Goal: Task Accomplishment & Management: Use online tool/utility

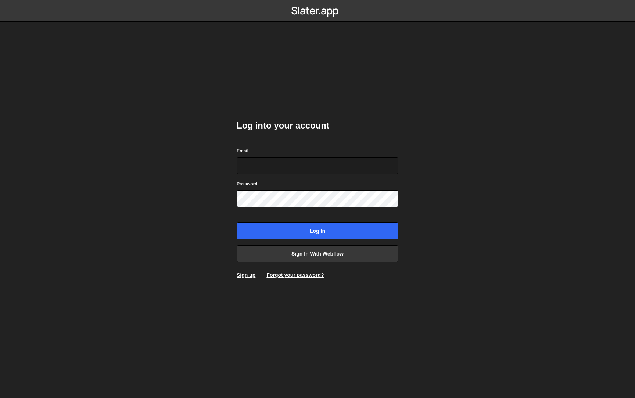
type input "[PERSON_NAME][EMAIL_ADDRESS][DOMAIN_NAME]"
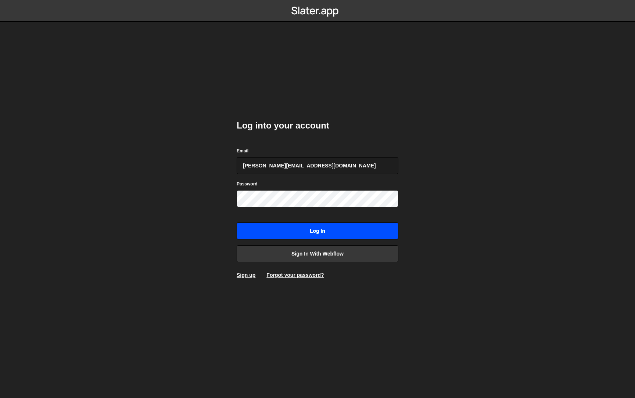
click at [299, 236] on input "Log in" at bounding box center [318, 231] width 162 height 17
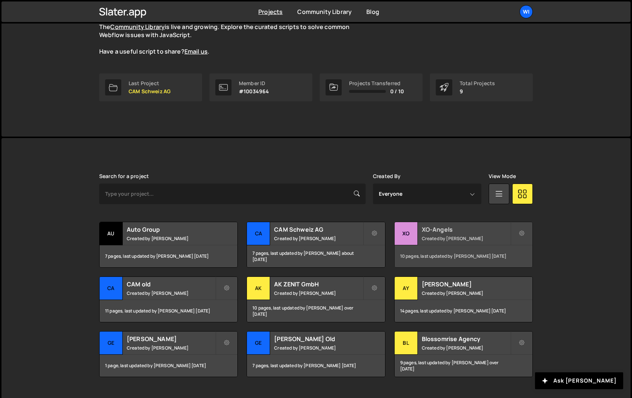
scroll to position [89, 0]
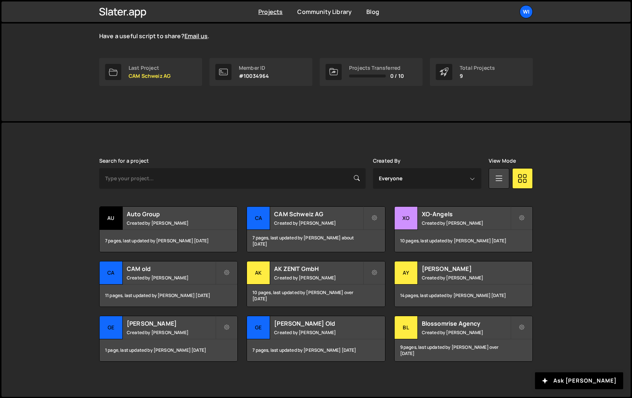
click at [216, 191] on div "Search for a project Created By Everyone Philipp Gomez Harry O'Brien View Mode …" at bounding box center [315, 260] width 433 height 204
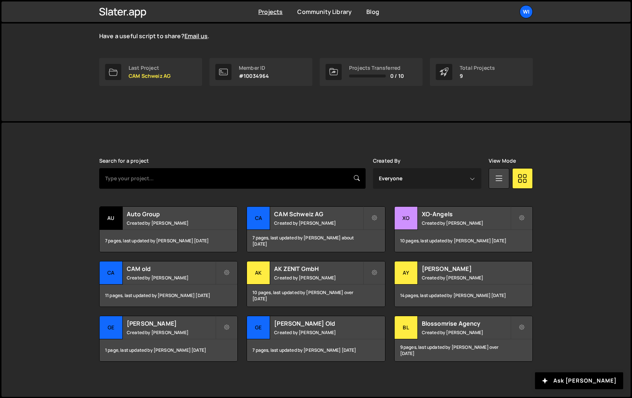
click at [216, 185] on input "text" at bounding box center [232, 178] width 266 height 21
type input "winno"
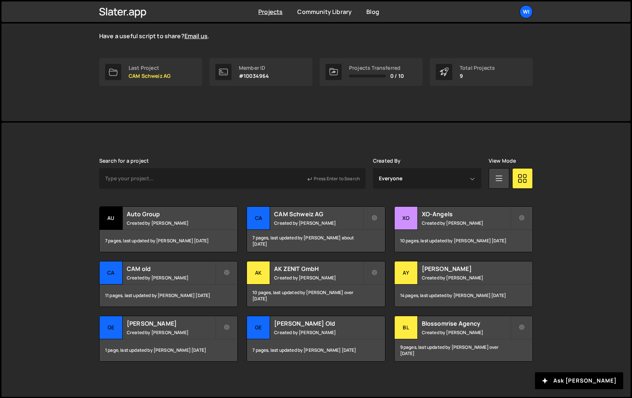
click at [383, 154] on div "Slater is designed for desktop use. Please use a larger screen to access the fu…" at bounding box center [315, 260] width 455 height 274
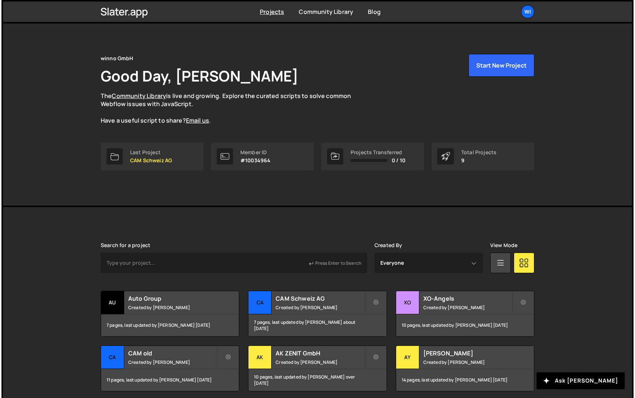
scroll to position [0, 0]
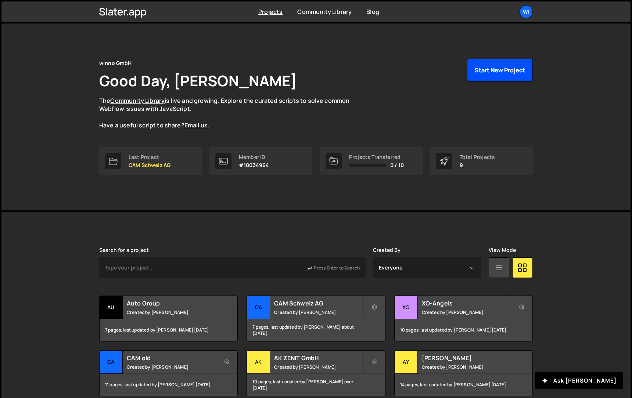
click at [488, 75] on button "Start New Project" at bounding box center [500, 70] width 66 height 23
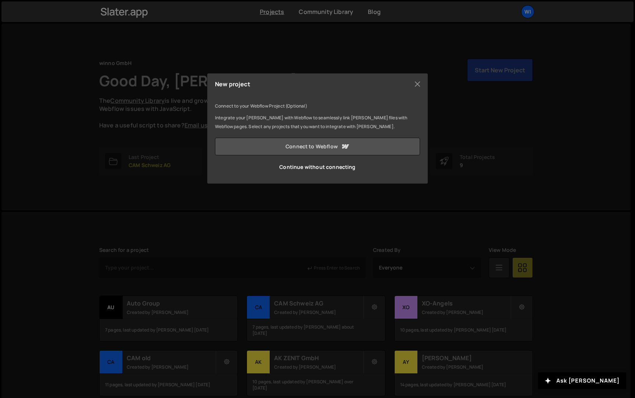
click at [297, 148] on link "Connect to Webflow" at bounding box center [317, 147] width 205 height 18
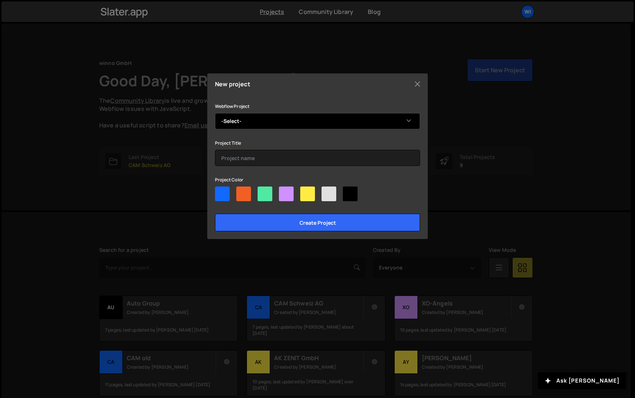
click at [303, 120] on select "-Select- winno GmbH" at bounding box center [317, 121] width 205 height 16
select select "6877c4d201ae5e03837fcef4"
click at [215, 113] on select "-Select- winno GmbH" at bounding box center [317, 121] width 205 height 16
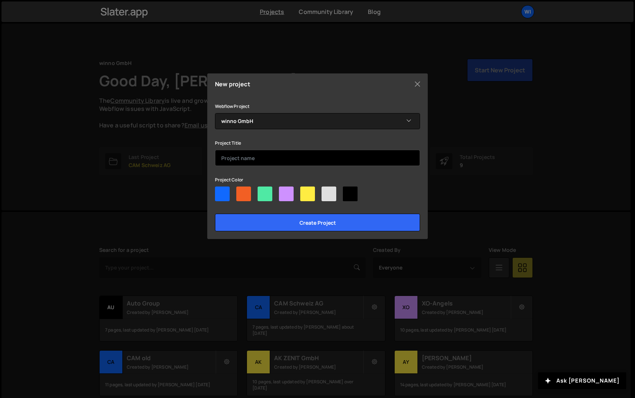
click at [276, 153] on input "text" at bounding box center [317, 158] width 205 height 16
type input "winno GmbH"
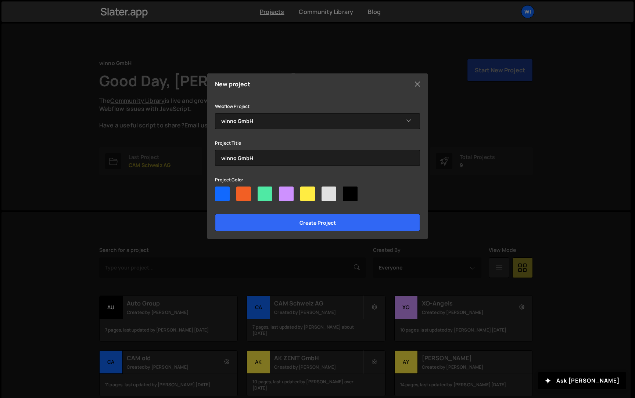
click at [225, 198] on div at bounding box center [222, 194] width 15 height 15
click at [220, 191] on input"] "radio" at bounding box center [217, 189] width 5 height 5
radio input"] "true"
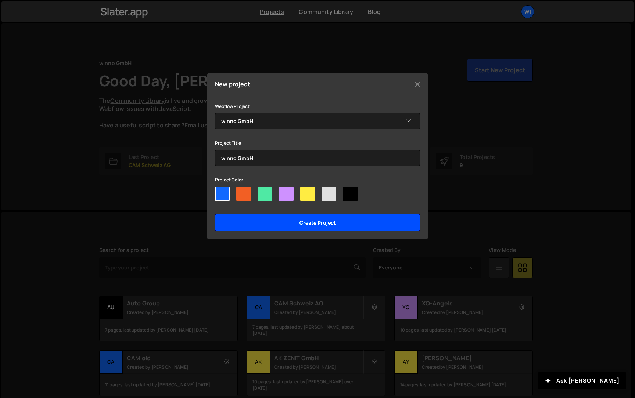
click at [304, 220] on input "Create project" at bounding box center [317, 223] width 205 height 18
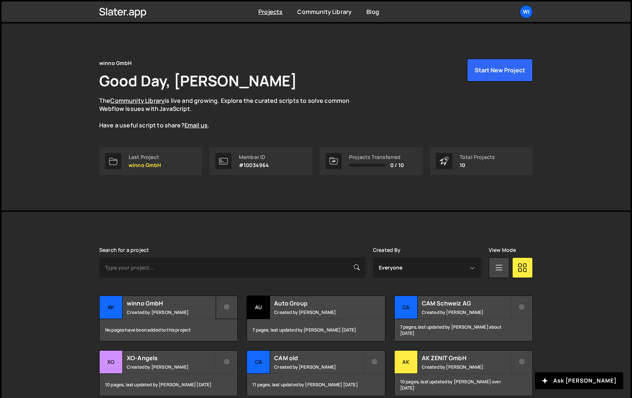
click at [229, 311] on button at bounding box center [227, 308] width 22 height 24
click at [257, 337] on link "Edit Project" at bounding box center [259, 337] width 87 height 12
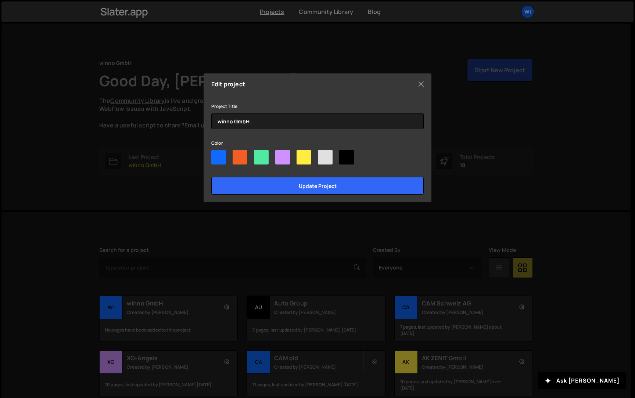
click at [266, 159] on div at bounding box center [261, 157] width 15 height 15
click at [259, 155] on input"] "radio" at bounding box center [256, 152] width 5 height 5
radio input"] "true"
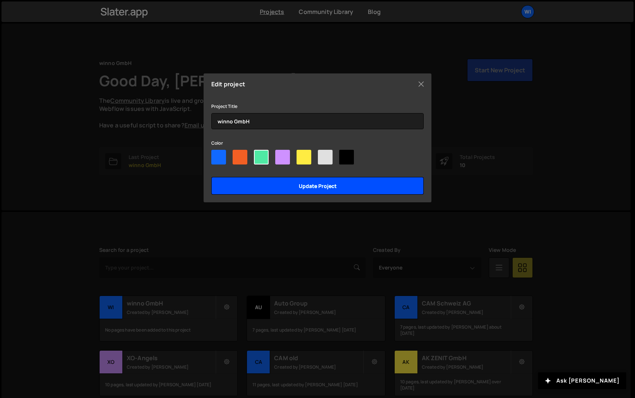
click at [290, 184] on input "Update project" at bounding box center [317, 186] width 212 height 18
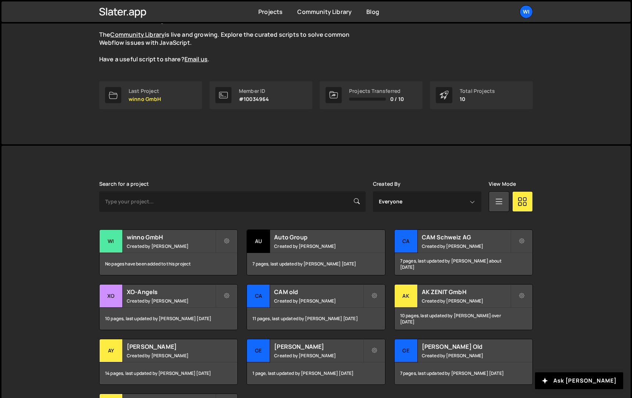
scroll to position [144, 0]
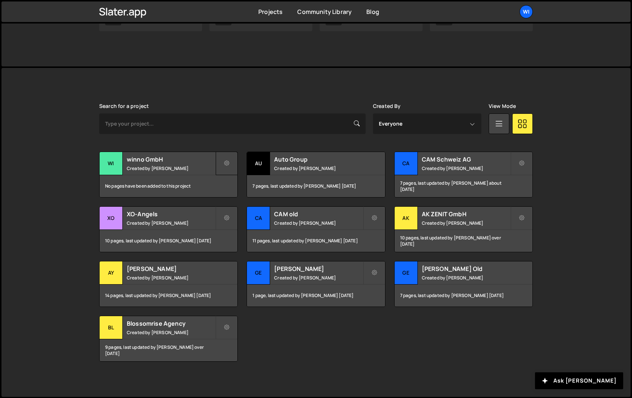
click at [221, 162] on button at bounding box center [227, 164] width 22 height 24
click at [176, 158] on h2 "winno GmbH" at bounding box center [171, 159] width 89 height 8
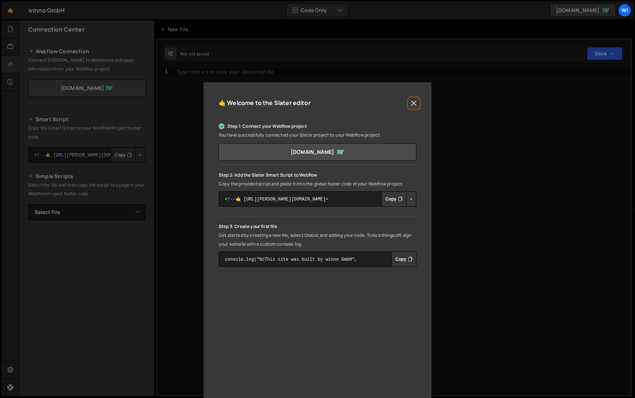
click at [410, 102] on button "Close" at bounding box center [413, 103] width 11 height 11
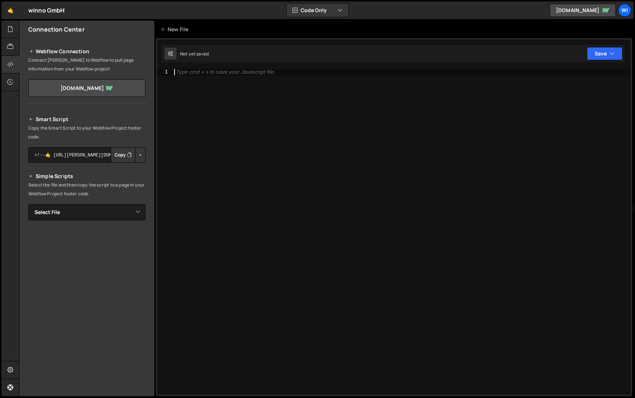
click at [219, 83] on div "Type cmd + s to save your Javascript file." at bounding box center [402, 238] width 458 height 338
paste textarea "</script>"
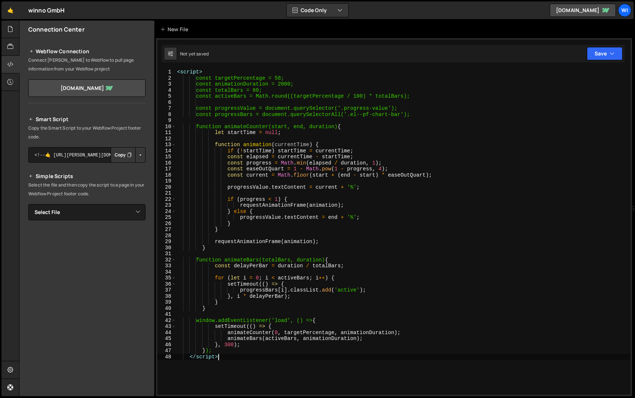
click at [213, 71] on div "< script > const targetPercentage = 58; const animationDuration = 2000; const t…" at bounding box center [403, 238] width 455 height 338
type textarea "<script>"
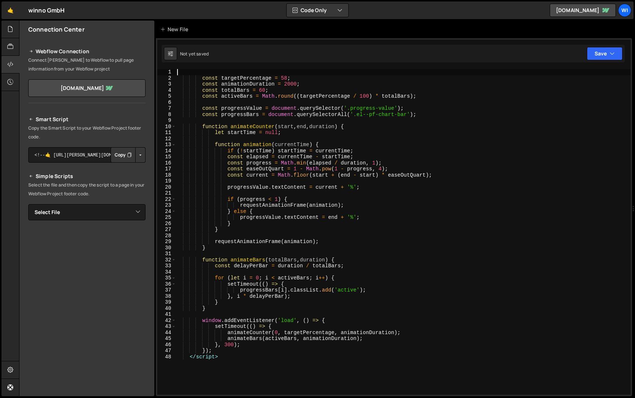
click at [227, 359] on div "const targetPercentage = 58 ; const animationDuration = 2000 ; const totalBars …" at bounding box center [403, 238] width 455 height 338
type textarea "</script>"
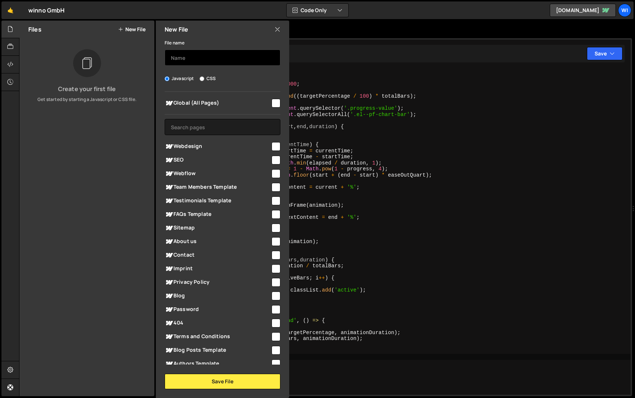
click at [237, 64] on input "text" at bounding box center [223, 58] width 116 height 16
click at [275, 107] on input "checkbox" at bounding box center [275, 103] width 9 height 9
click at [272, 101] on input "checkbox" at bounding box center [275, 103] width 9 height 9
checkbox input "false"
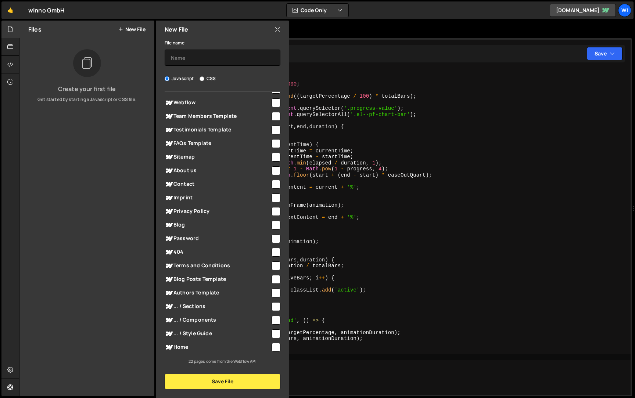
click at [273, 351] on input "checkbox" at bounding box center [275, 347] width 9 height 9
checkbox input "true"
click at [200, 58] on input "text" at bounding box center [223, 58] width 116 height 16
type input "g"
type input "w"
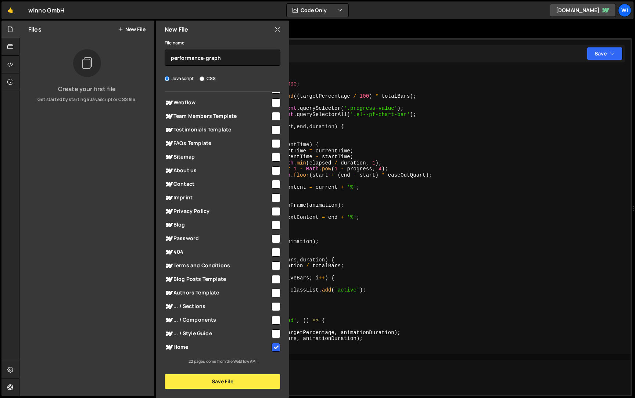
click at [223, 37] on div "New File" at bounding box center [222, 30] width 133 height 18
click at [213, 383] on button "Save File" at bounding box center [223, 381] width 116 height 15
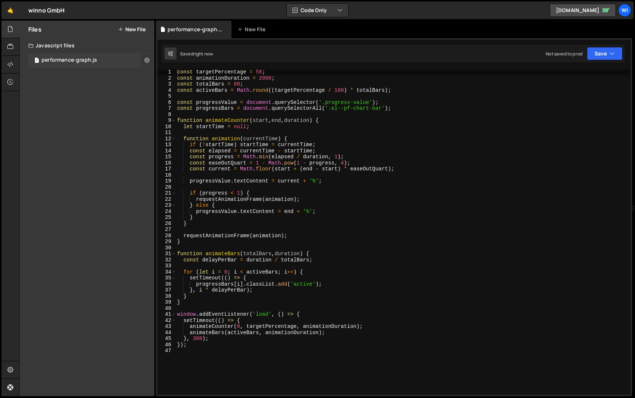
click at [147, 60] on icon at bounding box center [146, 60] width 5 height 7
type input "performance-graph"
radio input "true"
checkbox input "true"
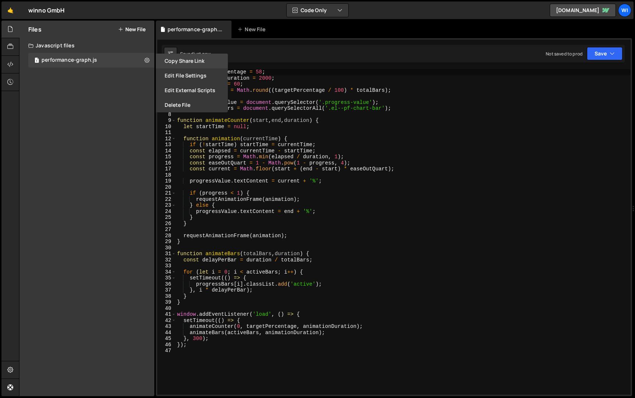
click at [181, 56] on button "Copy share link" at bounding box center [192, 61] width 72 height 15
click at [181, 76] on button "Edit File Settings" at bounding box center [192, 75] width 72 height 15
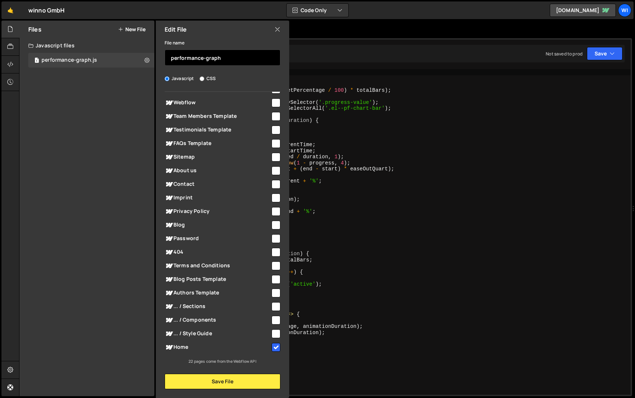
click at [218, 61] on input "performance-graph" at bounding box center [223, 58] width 116 height 16
type input "performance-chart"
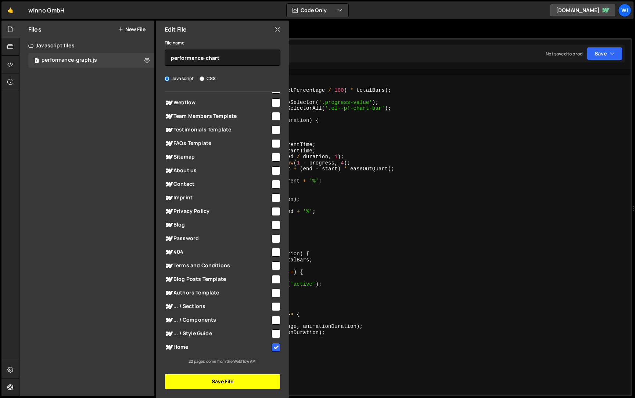
click at [223, 379] on button "Save File" at bounding box center [223, 381] width 116 height 15
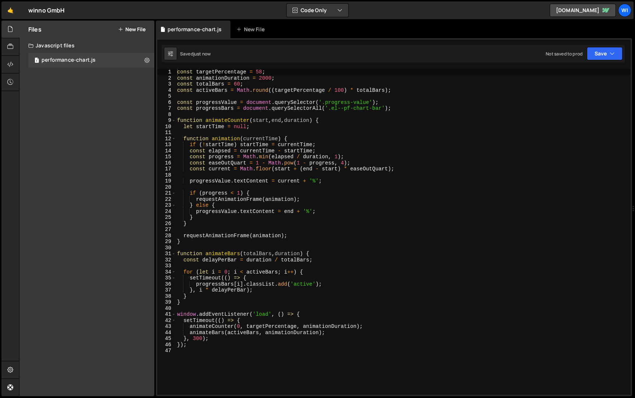
click at [270, 168] on div "const targetPercentage = 58 ; const animationDuration = 2000 ; const totalBars …" at bounding box center [403, 238] width 455 height 338
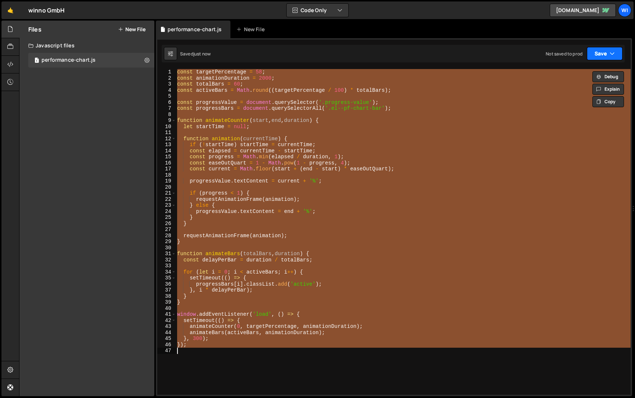
click at [609, 53] on button "Save" at bounding box center [605, 53] width 36 height 13
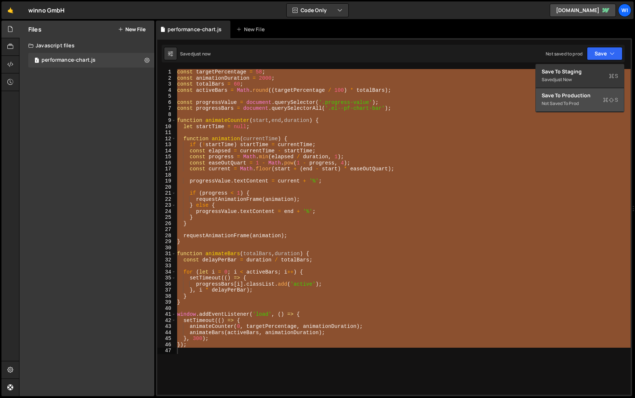
click at [586, 99] on div "Not saved to prod" at bounding box center [579, 103] width 76 height 9
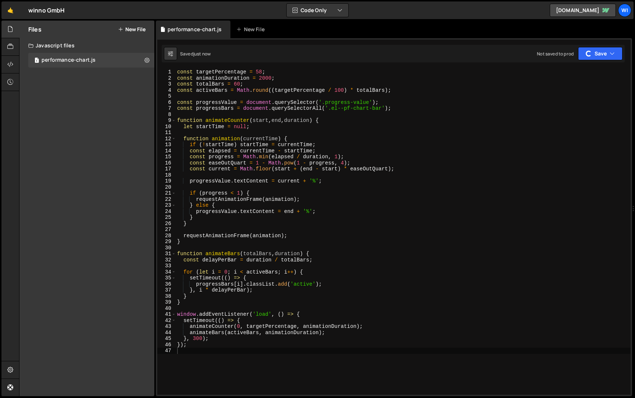
click at [370, 100] on div "const targetPercentage = 58 ; const animationDuration = 2000 ; const totalBars …" at bounding box center [403, 238] width 455 height 338
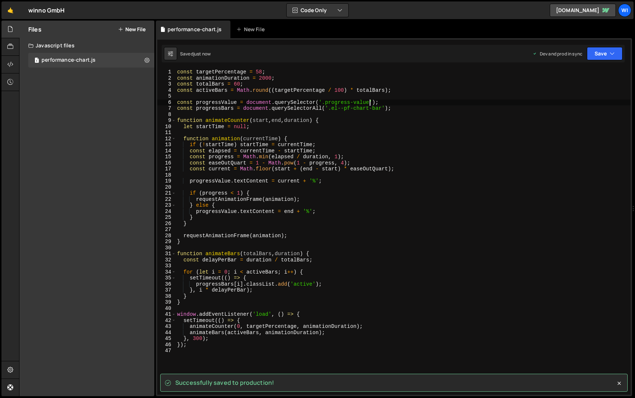
click at [326, 102] on div "const targetPercentage = 58 ; const animationDuration = 2000 ; const totalBars …" at bounding box center [403, 238] width 455 height 338
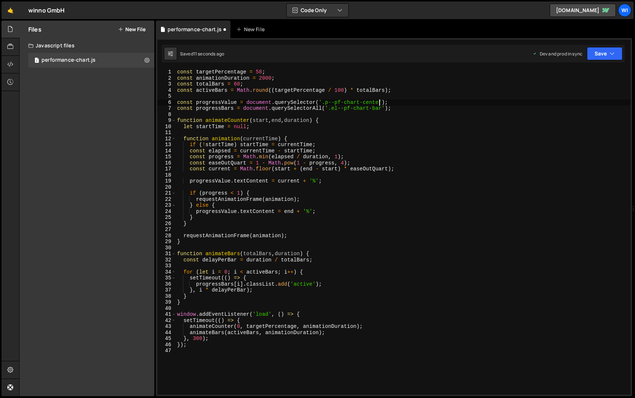
scroll to position [0, 14]
click at [610, 57] on button "Save" at bounding box center [605, 53] width 36 height 13
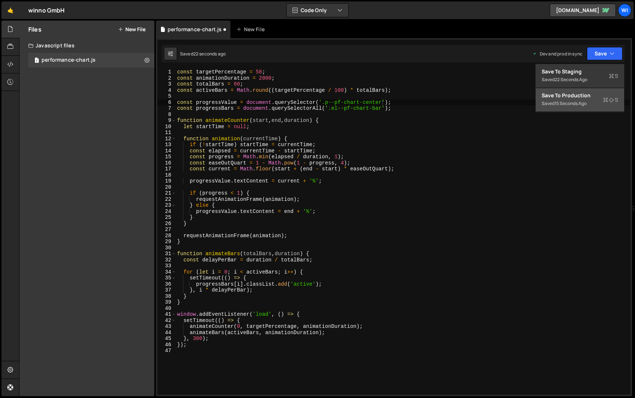
click at [586, 100] on div "Saved 15 seconds ago" at bounding box center [579, 103] width 76 height 9
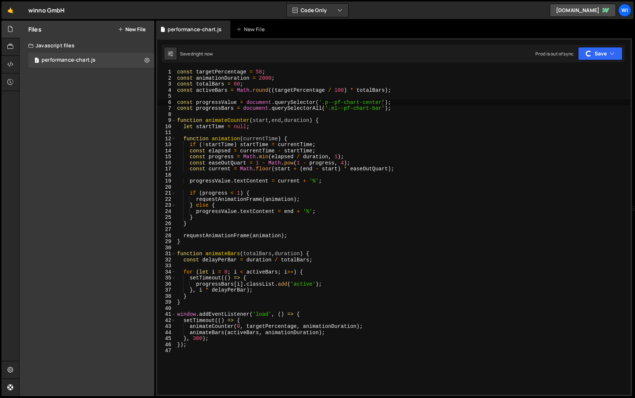
type textarea "const current = Math.floor(start + (end - start) * easeOutQuart);"
click at [413, 167] on div "const targetPercentage = 58 ; const animationDuration = 2000 ; const totalBars …" at bounding box center [403, 238] width 455 height 338
click at [11, 365] on div at bounding box center [10, 370] width 18 height 18
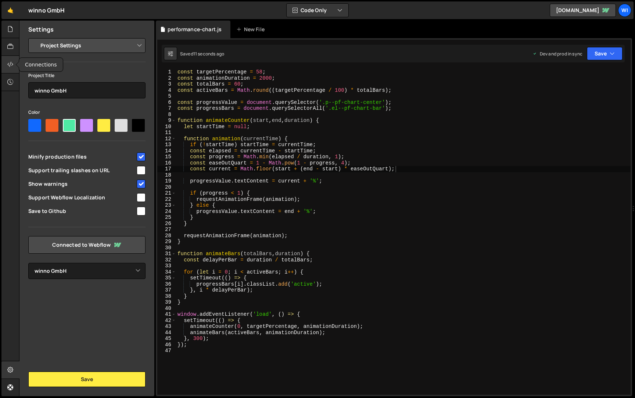
click at [12, 67] on icon at bounding box center [10, 64] width 6 height 8
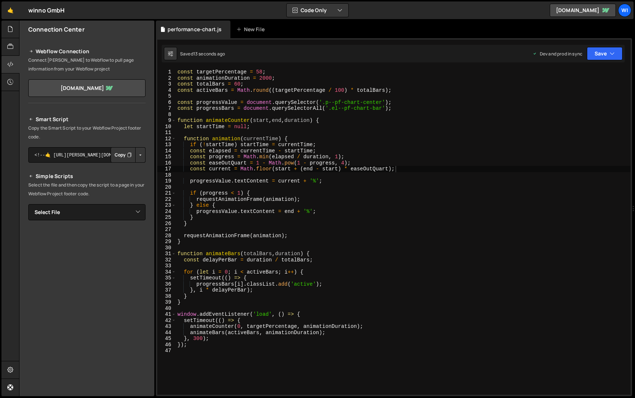
click at [140, 155] on button "Button group with nested dropdown" at bounding box center [140, 154] width 10 height 15
click at [119, 152] on button "Copy" at bounding box center [123, 154] width 25 height 15
click at [245, 355] on div "const targetPercentage = 58 ; const animationDuration = 2000 ; const totalBars …" at bounding box center [403, 238] width 454 height 338
click at [139, 155] on button "Button group with nested dropdown" at bounding box center [140, 154] width 10 height 15
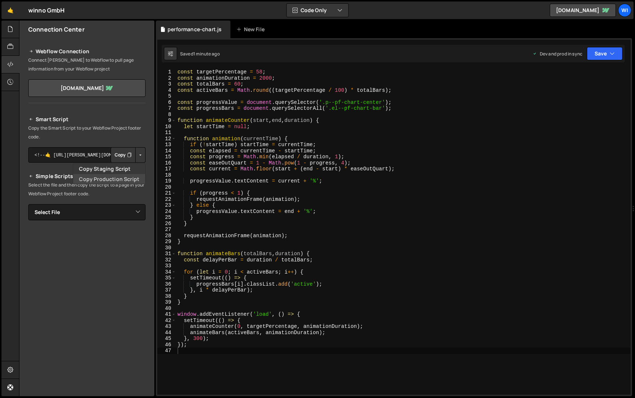
click at [115, 176] on link "Copy Production Script" at bounding box center [109, 179] width 72 height 10
click at [137, 155] on button "Button group with nested dropdown" at bounding box center [140, 154] width 10 height 15
click at [115, 166] on link "Copy Staging Script" at bounding box center [109, 169] width 72 height 10
click at [72, 155] on textarea "<!--🤙 [URL][PERSON_NAME][DOMAIN_NAME]> <script>document.addEventListener("DOMCo…" at bounding box center [86, 154] width 117 height 15
click at [76, 155] on textarea "<!--🤙 [URL][PERSON_NAME][DOMAIN_NAME]> <script>document.addEventListener("DOMCo…" at bounding box center [86, 154] width 117 height 15
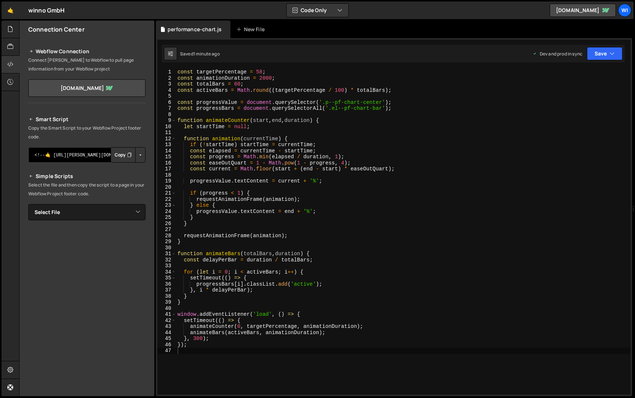
click at [76, 155] on textarea "<!--🤙 [URL][PERSON_NAME][DOMAIN_NAME]> <script>document.addEventListener("DOMCo…" at bounding box center [86, 154] width 117 height 15
click at [118, 151] on button "Copy" at bounding box center [123, 154] width 25 height 15
click at [168, 53] on icon at bounding box center [170, 53] width 5 height 7
select select "editor"
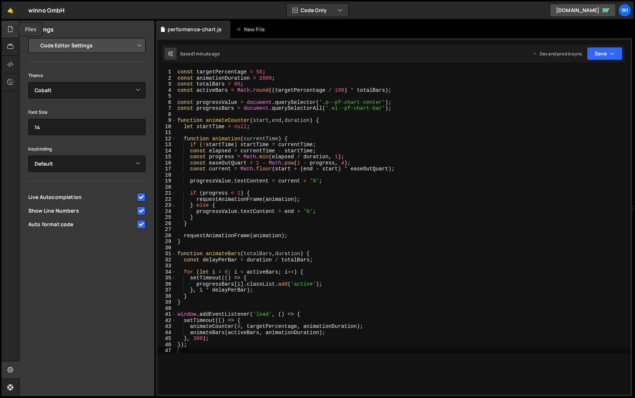
click at [11, 34] on div at bounding box center [10, 30] width 18 height 18
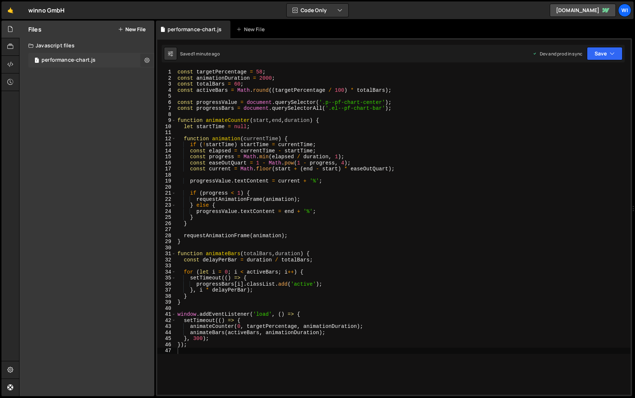
click at [149, 61] on icon at bounding box center [146, 60] width 5 height 7
type input "performance-chart"
radio input "true"
checkbox input "true"
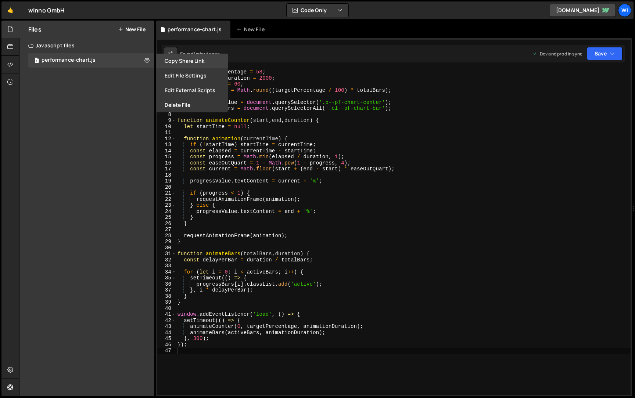
click at [182, 65] on button "Copy share link" at bounding box center [192, 61] width 72 height 15
click at [184, 75] on button "Edit File Settings" at bounding box center [192, 75] width 72 height 15
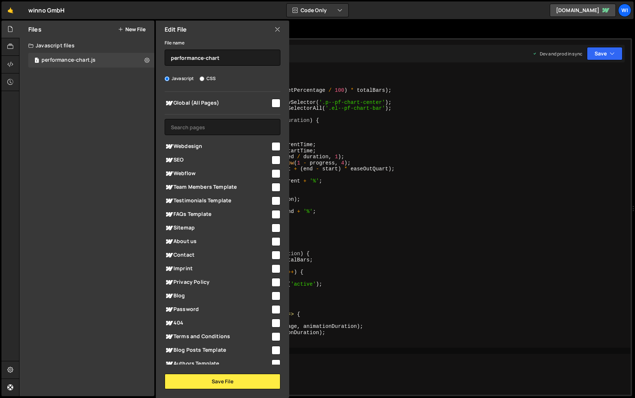
click at [255, 106] on span "Global (All Pages)" at bounding box center [218, 103] width 106 height 9
checkbox input "true"
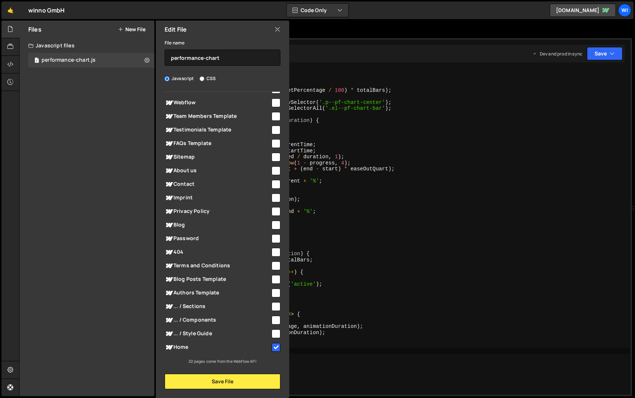
click at [273, 347] on input "checkbox" at bounding box center [275, 347] width 9 height 9
checkbox input "false"
click at [250, 384] on button "Save File" at bounding box center [223, 381] width 116 height 15
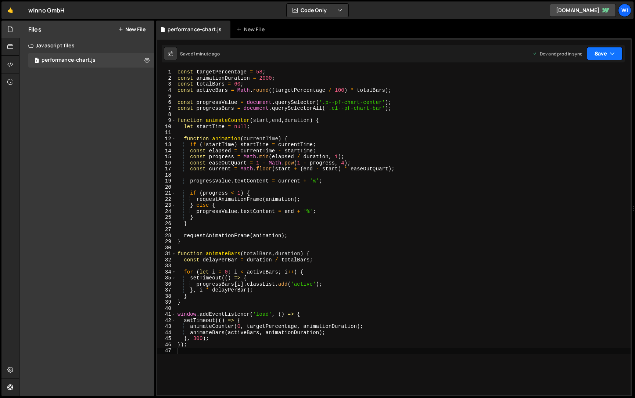
click at [603, 52] on button "Save" at bounding box center [605, 53] width 36 height 13
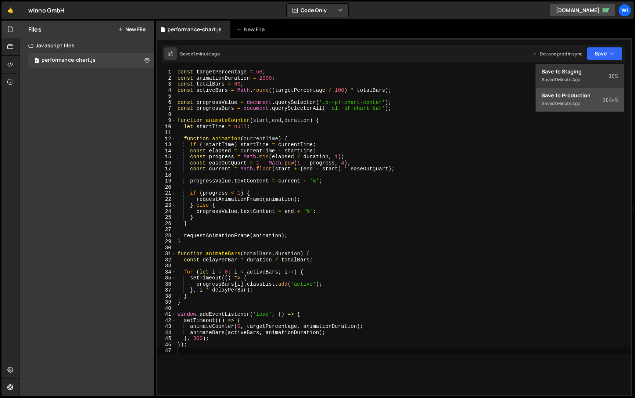
click at [571, 99] on div "Saved 1 minute ago" at bounding box center [579, 103] width 76 height 9
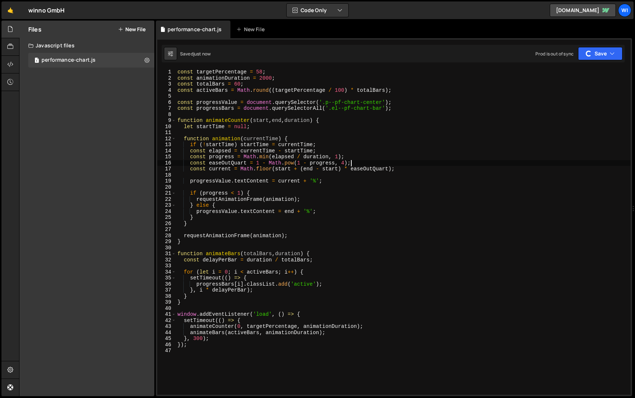
click at [370, 162] on div "const targetPercentage = 58 ; const animationDuration = 2000 ; const totalBars …" at bounding box center [403, 238] width 454 height 338
click at [382, 122] on div "const targetPercentage = 58 ; const animationDuration = 2000 ; const totalBars …" at bounding box center [403, 238] width 454 height 338
type textarea "function animateCounter(start, end, duration) {"
click at [382, 121] on div "const targetPercentage = 58 ; const animationDuration = 2000 ; const totalBars …" at bounding box center [403, 238] width 454 height 338
click at [145, 59] on icon at bounding box center [146, 60] width 5 height 7
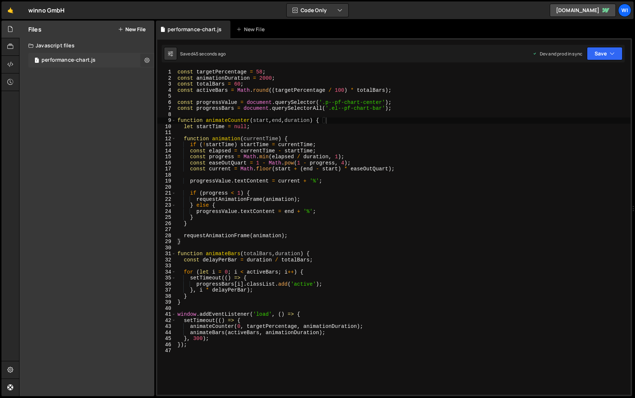
type input "performance-chart"
radio input "true"
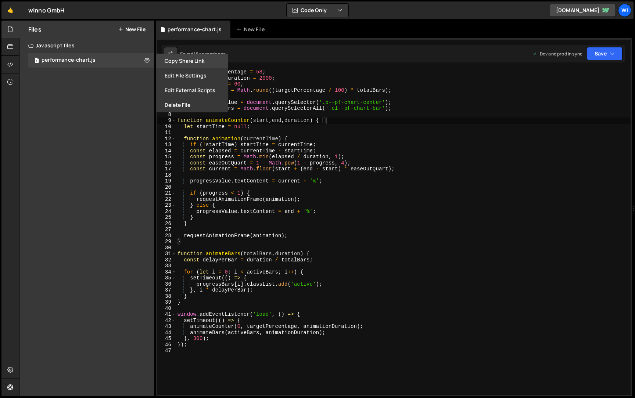
click at [184, 61] on button "Copy share link" at bounding box center [192, 61] width 72 height 15
click at [185, 76] on button "Edit File Settings" at bounding box center [192, 75] width 72 height 15
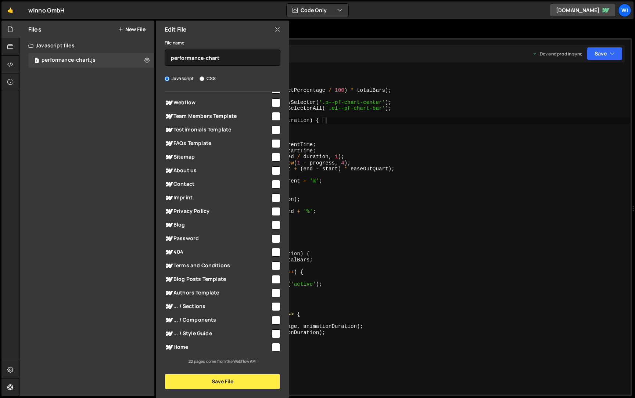
scroll to position [0, 0]
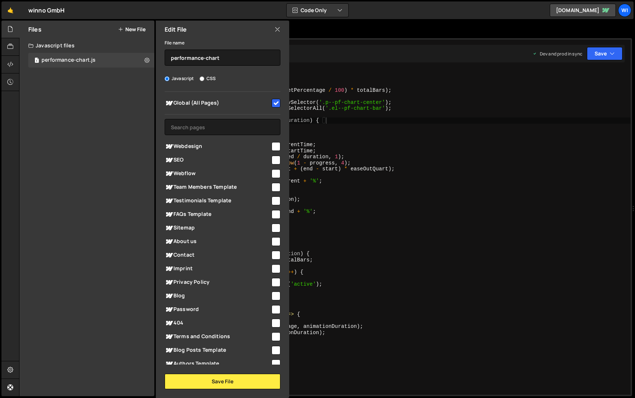
click at [274, 104] on input "checkbox" at bounding box center [275, 103] width 9 height 9
click at [270, 103] on div at bounding box center [275, 103] width 10 height 10
click at [273, 103] on input "checkbox" at bounding box center [275, 103] width 9 height 9
checkbox input "true"
click at [240, 380] on button "Save File" at bounding box center [223, 381] width 116 height 15
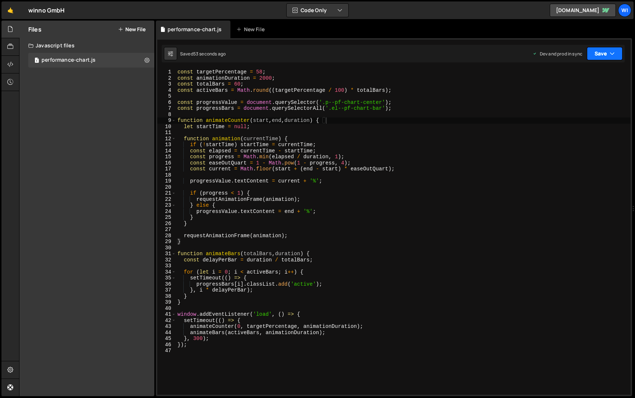
click at [605, 50] on button "Save" at bounding box center [605, 53] width 36 height 13
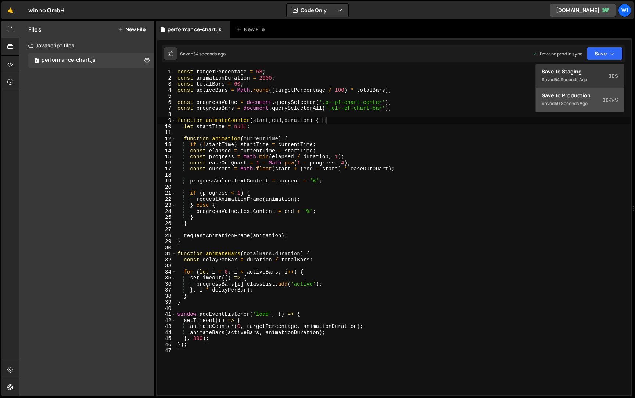
click at [565, 103] on div "40 seconds ago" at bounding box center [570, 103] width 33 height 6
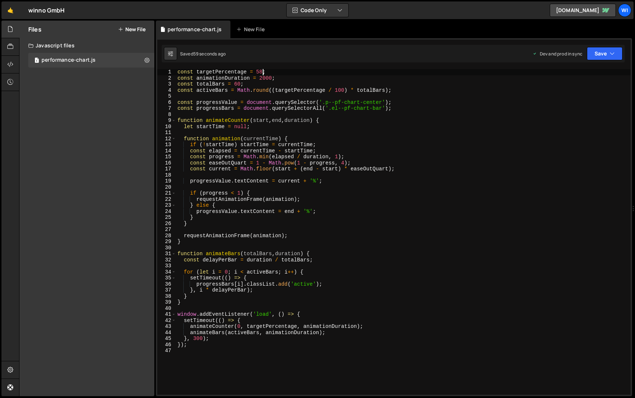
click at [262, 71] on div "const targetPercentage = 58 ; const animationDuration = 2000 ; const totalBars …" at bounding box center [403, 238] width 454 height 338
click at [299, 106] on div "const targetPercentage = 100 ; const animationDuration = 2000 ; const totalBars…" at bounding box center [403, 238] width 454 height 338
click at [274, 238] on div "const targetPercentage = 100 ; const animationDuration = 2000 ; const totalBars…" at bounding box center [403, 238] width 454 height 338
click at [330, 79] on div "const targetPercentage = 100 ; const animationDuration = 2000 ; const totalBars…" at bounding box center [403, 238] width 454 height 338
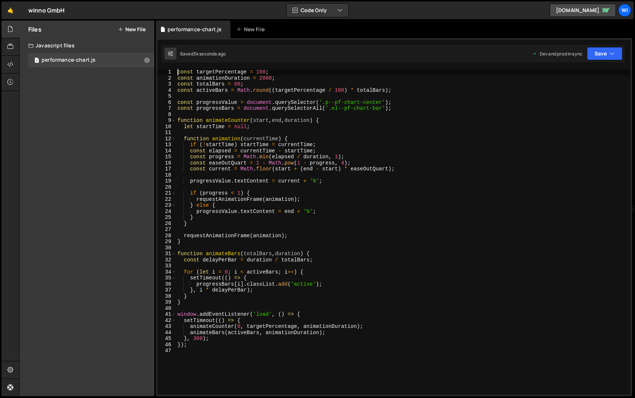
type textarea "const targetPercentage = 100;"
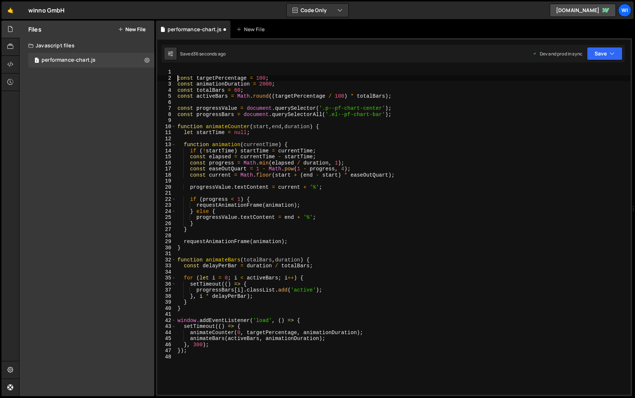
click at [231, 71] on div "const targetPercentage = 100 ; const animationDuration = 2000 ; const totalBars…" at bounding box center [403, 238] width 454 height 338
